Goal: Information Seeking & Learning: Find specific fact

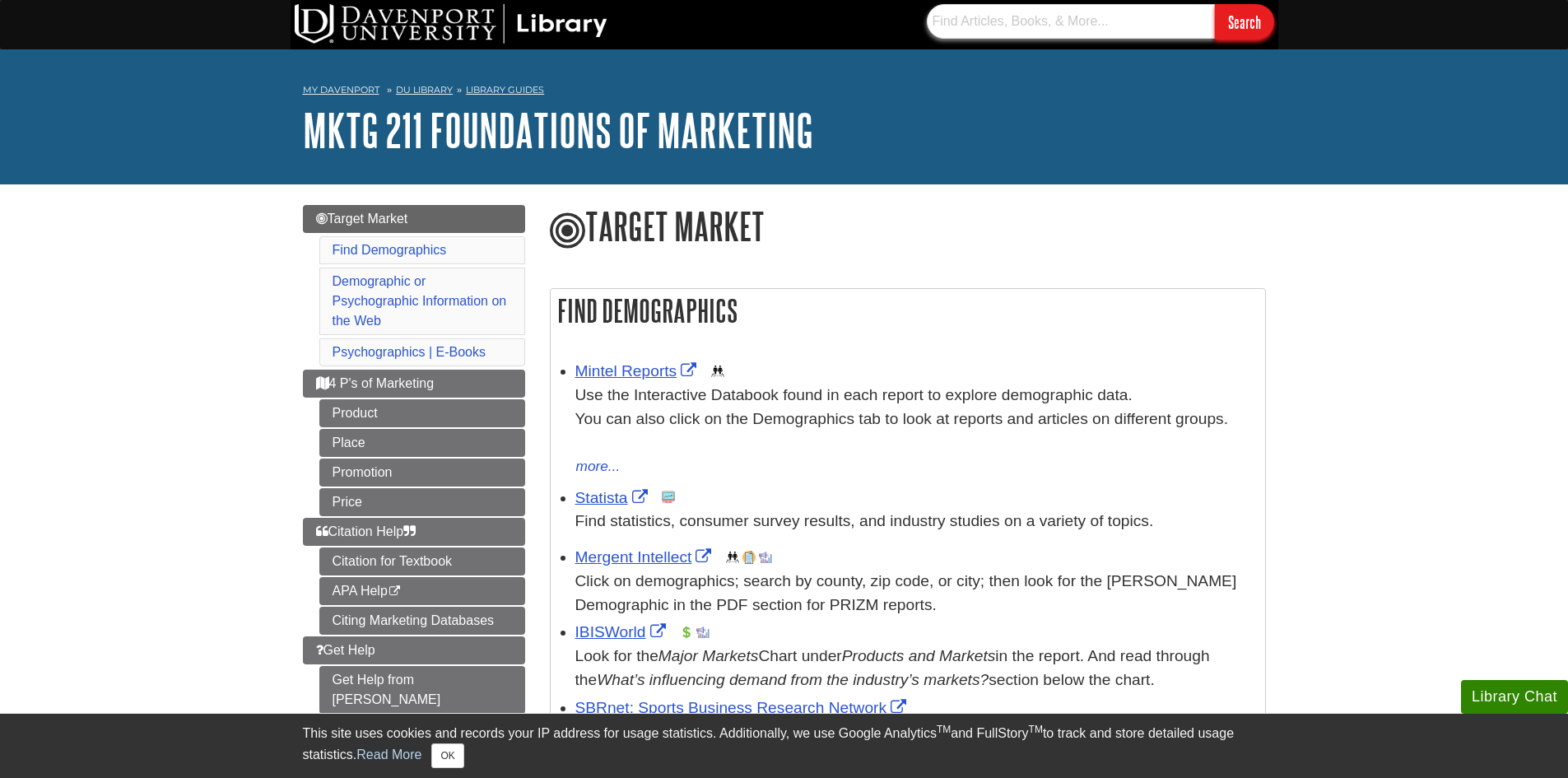
click at [962, 21] on input "text" at bounding box center [1071, 21] width 288 height 35
paste input "IBISWorld"
type input "IBISWorld"
click at [1215, 4] on input "Search" at bounding box center [1245, 21] width 60 height 36
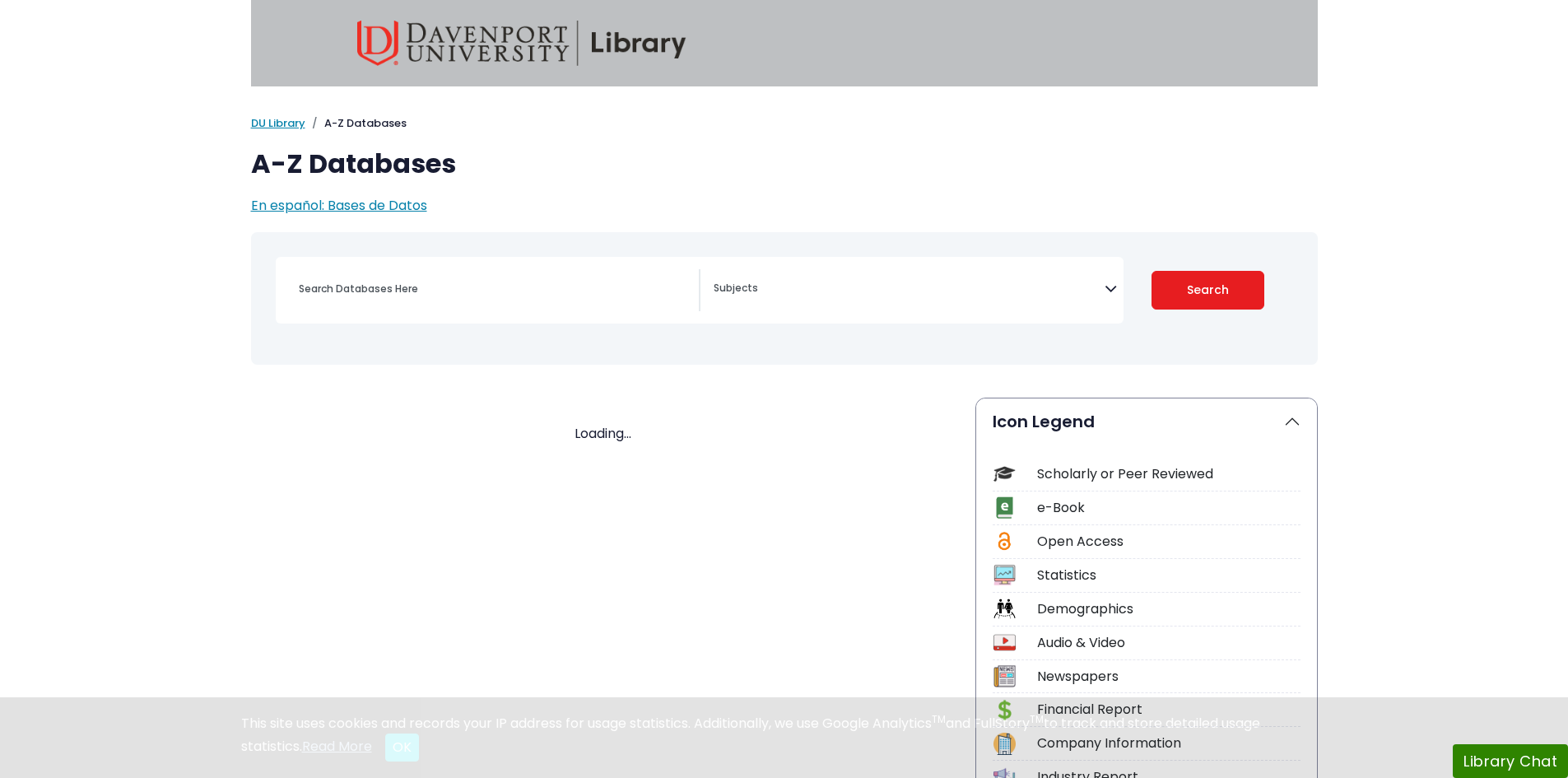
select select "Database Subject Filter"
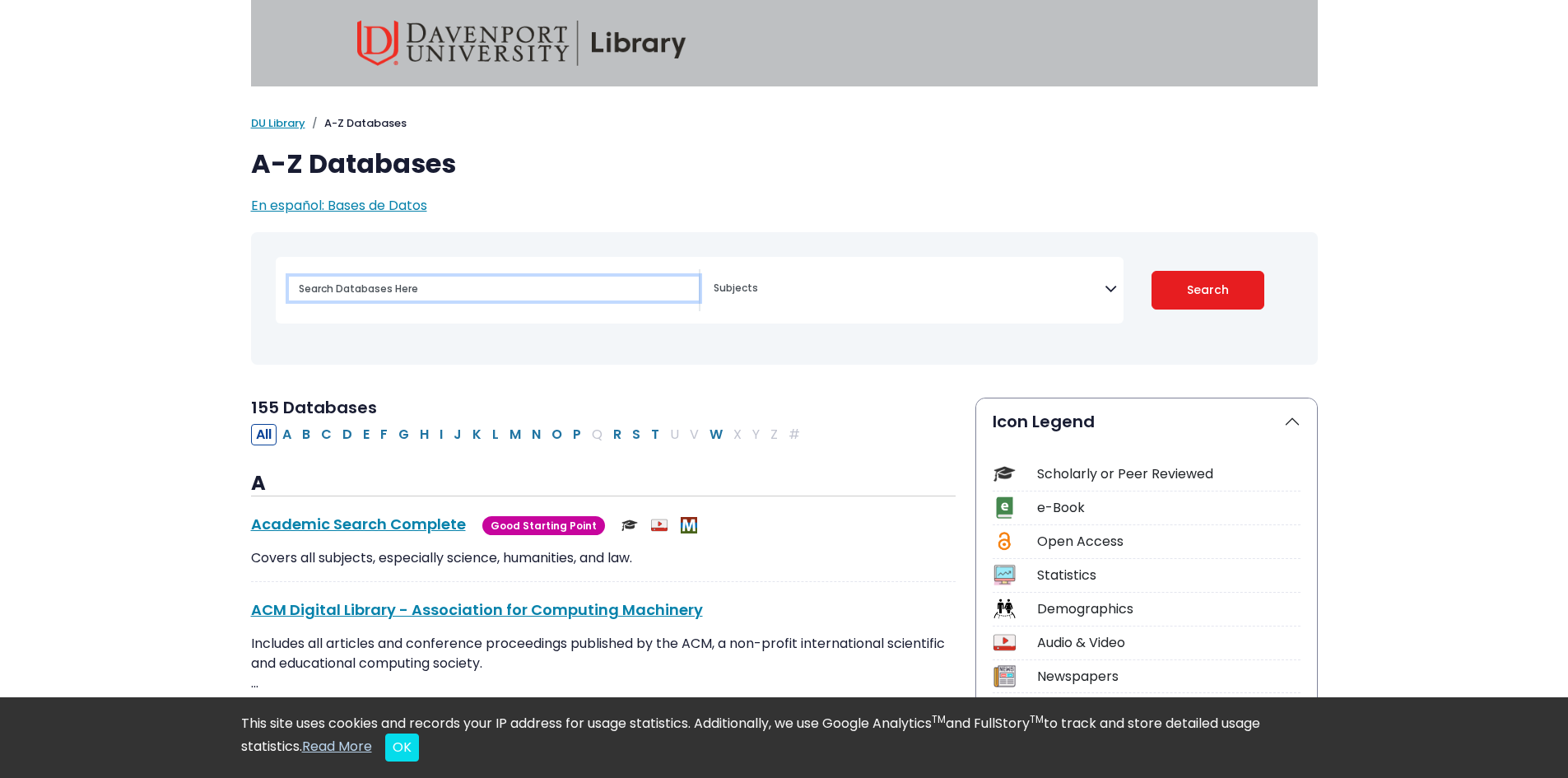
click at [426, 299] on input "Search database by title or keyword" at bounding box center [494, 288] width 410 height 24
paste input "IBISWorld"
type input "IBISWorld"
click at [444, 426] on button "I" at bounding box center [441, 434] width 13 height 21
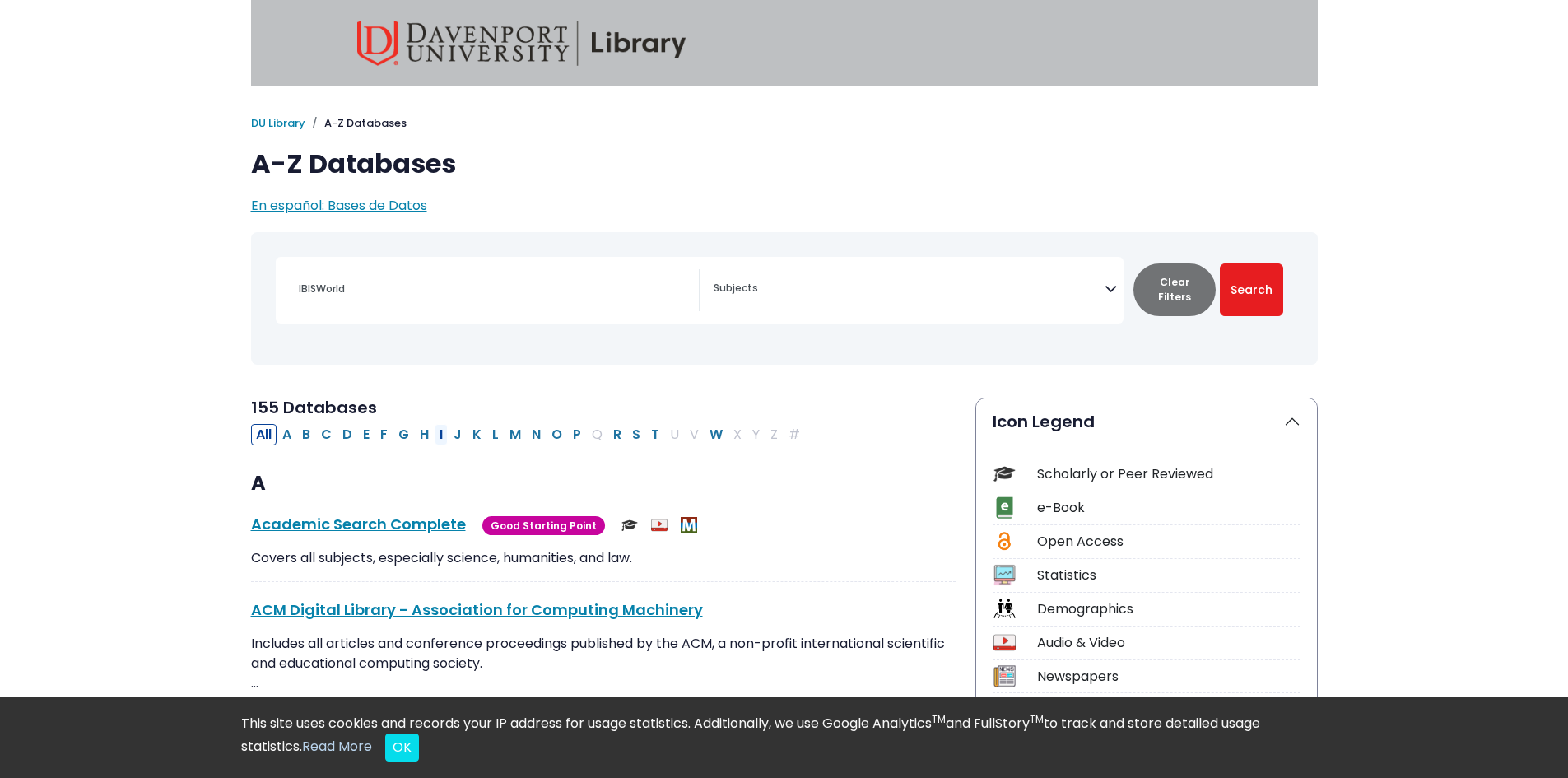
select select "Database Subject Filter"
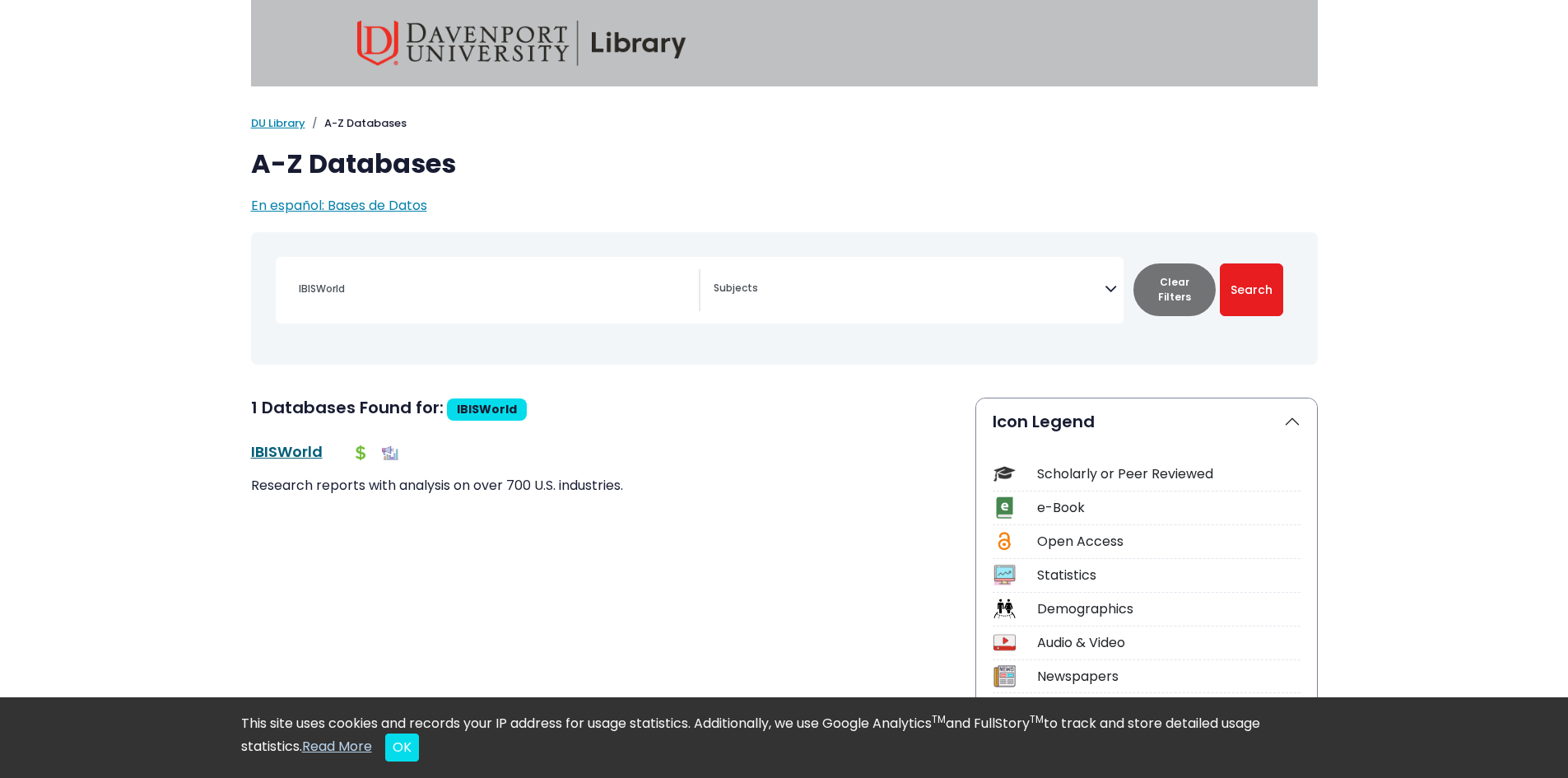
click at [313, 442] on link "IBISWorld This link opens in a new window" at bounding box center [287, 451] width 72 height 20
